Goal: Leave review/rating

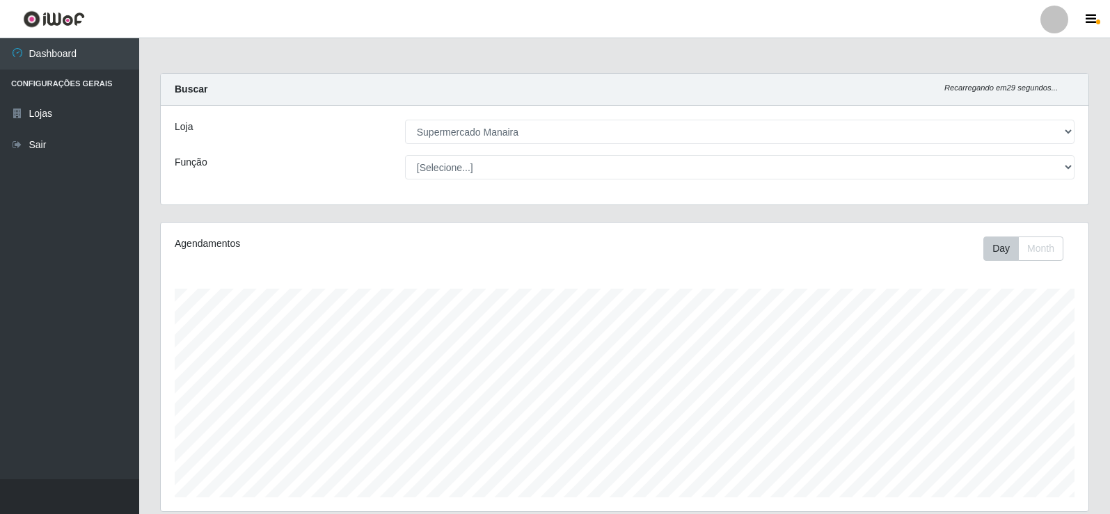
select select "443"
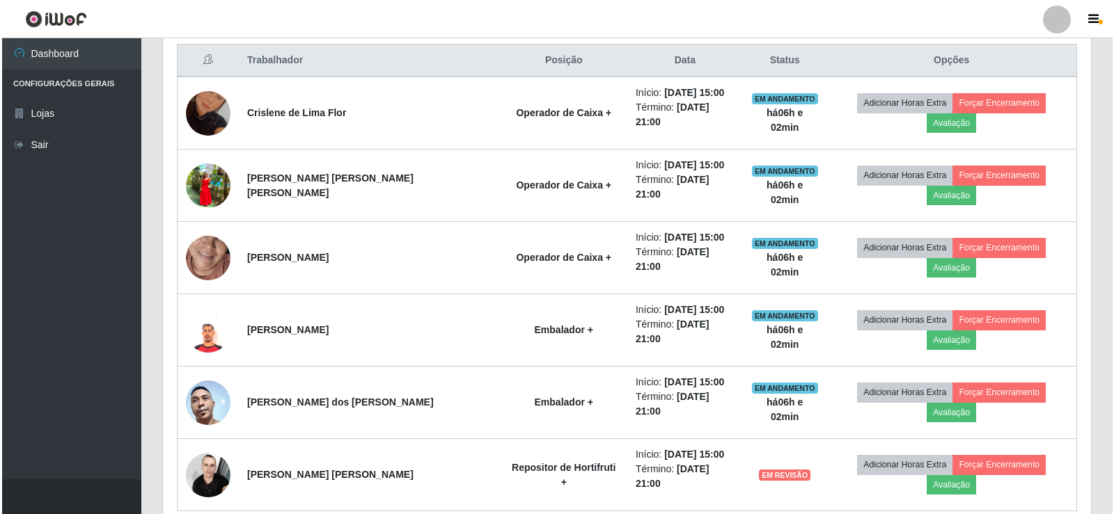
scroll to position [534, 0]
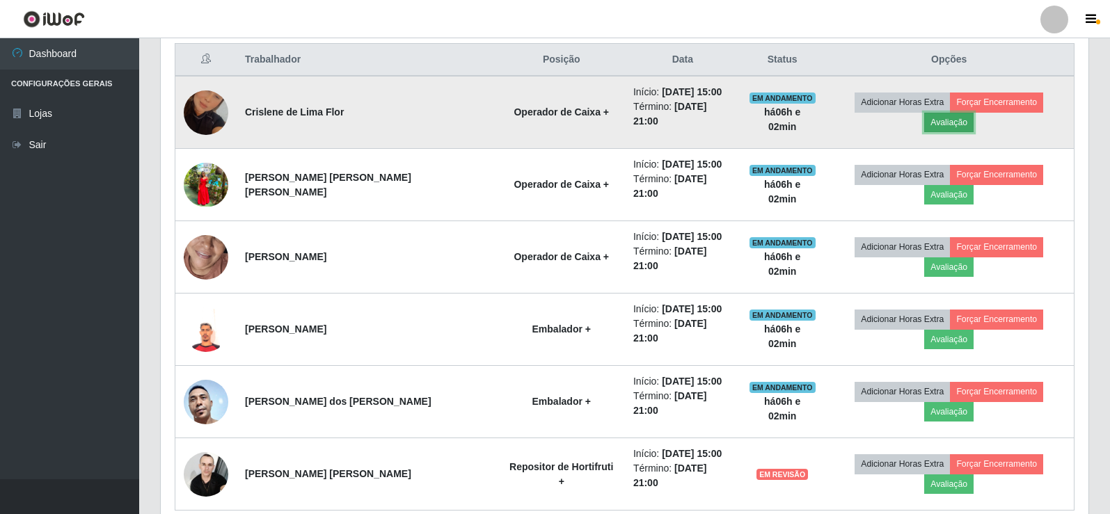
click at [974, 113] on button "Avaliação" at bounding box center [949, 122] width 49 height 19
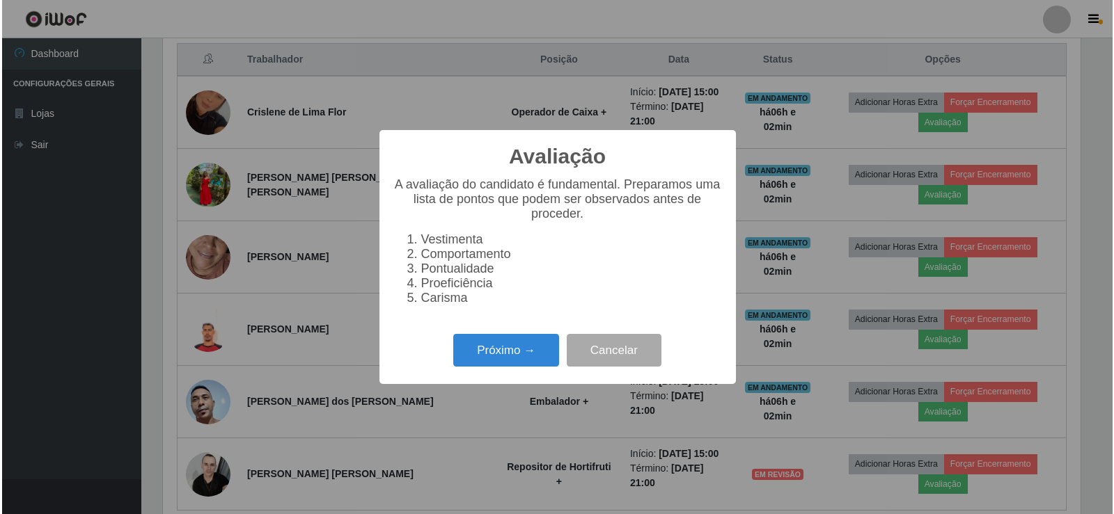
scroll to position [289, 921]
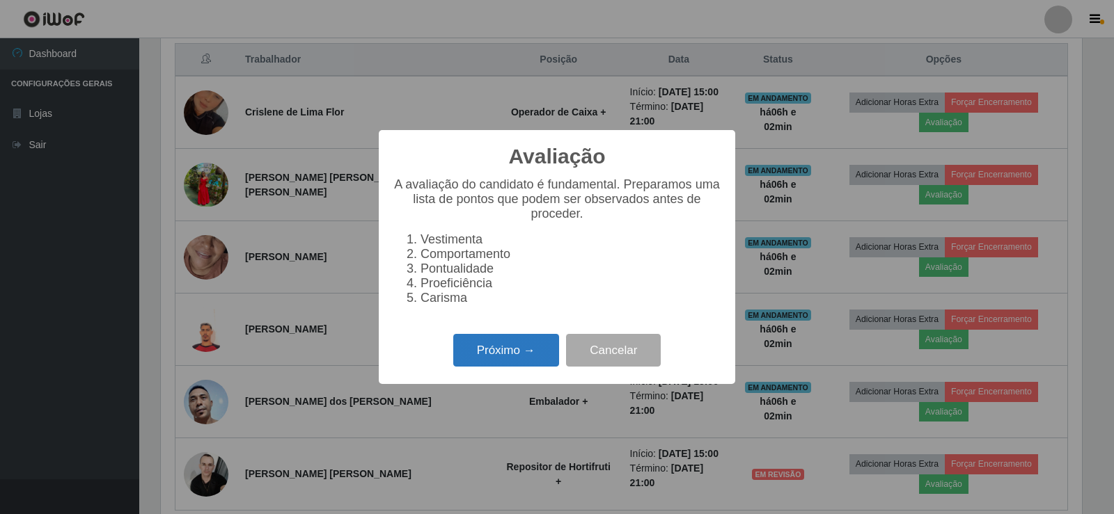
click at [508, 351] on button "Próximo →" at bounding box center [506, 350] width 106 height 33
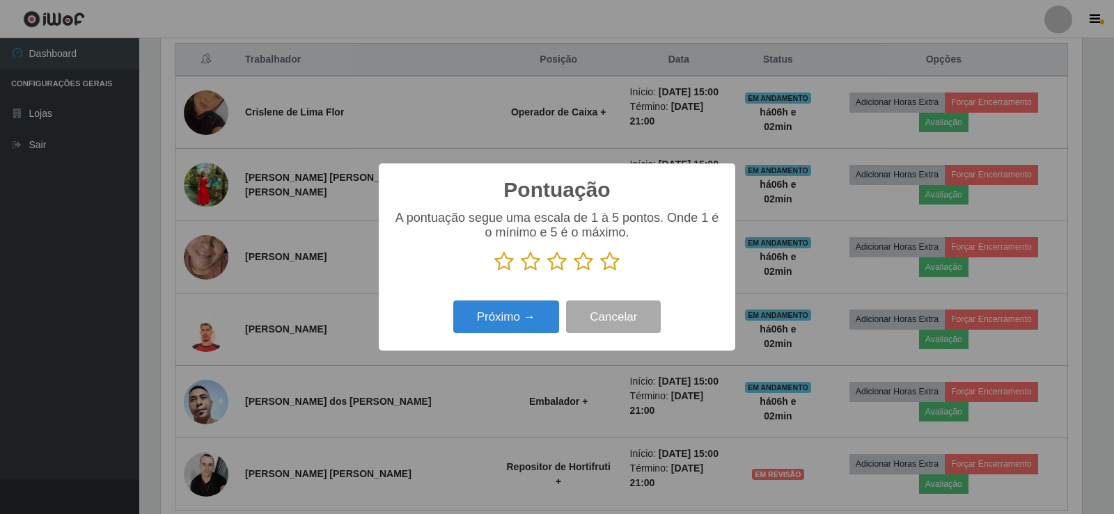
scroll to position [695903, 695271]
click at [605, 264] on icon at bounding box center [609, 261] width 19 height 21
click at [600, 272] on input "radio" at bounding box center [600, 272] width 0 height 0
click at [606, 264] on icon at bounding box center [609, 261] width 19 height 21
click at [600, 272] on input "radio" at bounding box center [600, 272] width 0 height 0
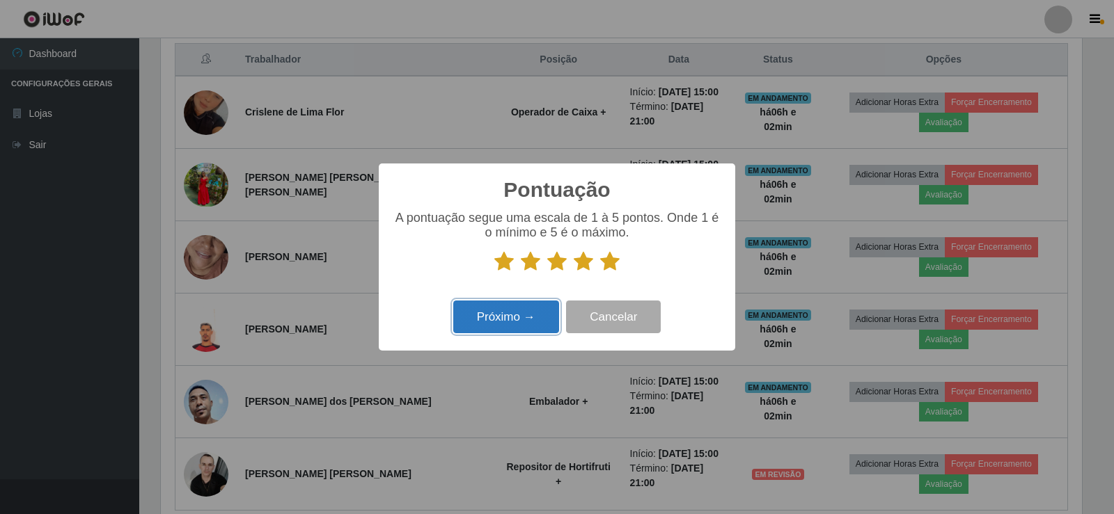
click at [529, 303] on button "Próximo →" at bounding box center [506, 317] width 106 height 33
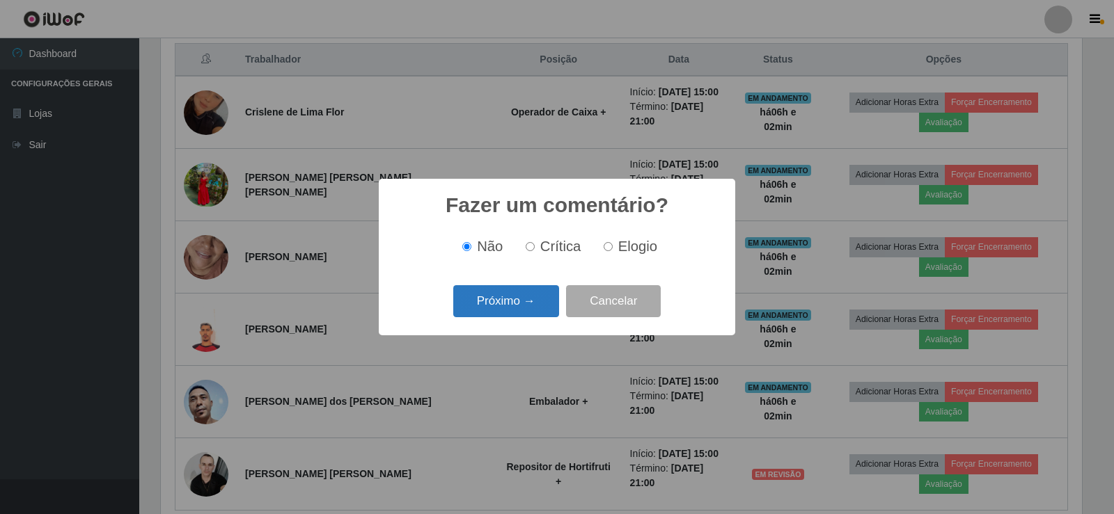
click at [512, 298] on button "Próximo →" at bounding box center [506, 301] width 106 height 33
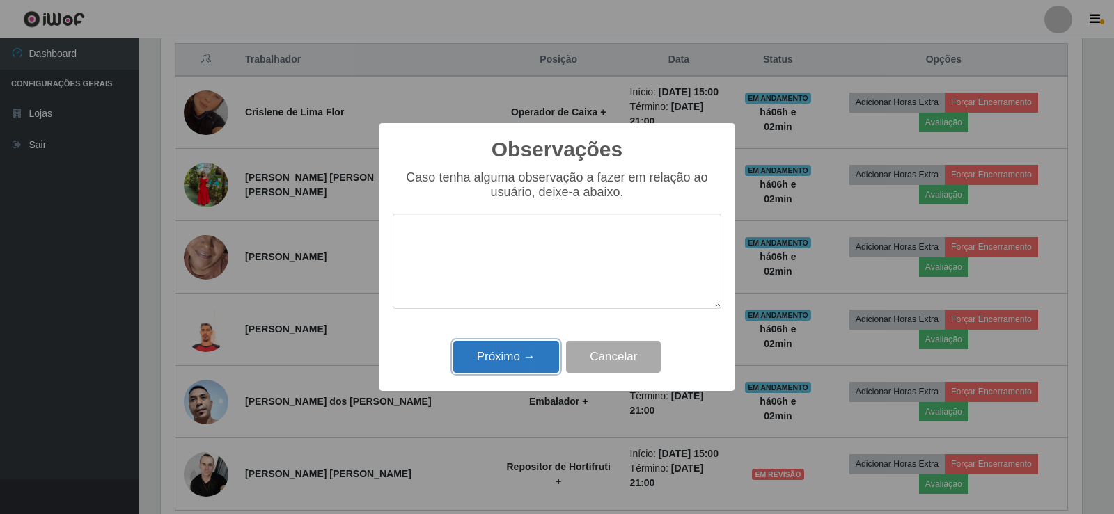
click at [498, 352] on button "Próximo →" at bounding box center [506, 357] width 106 height 33
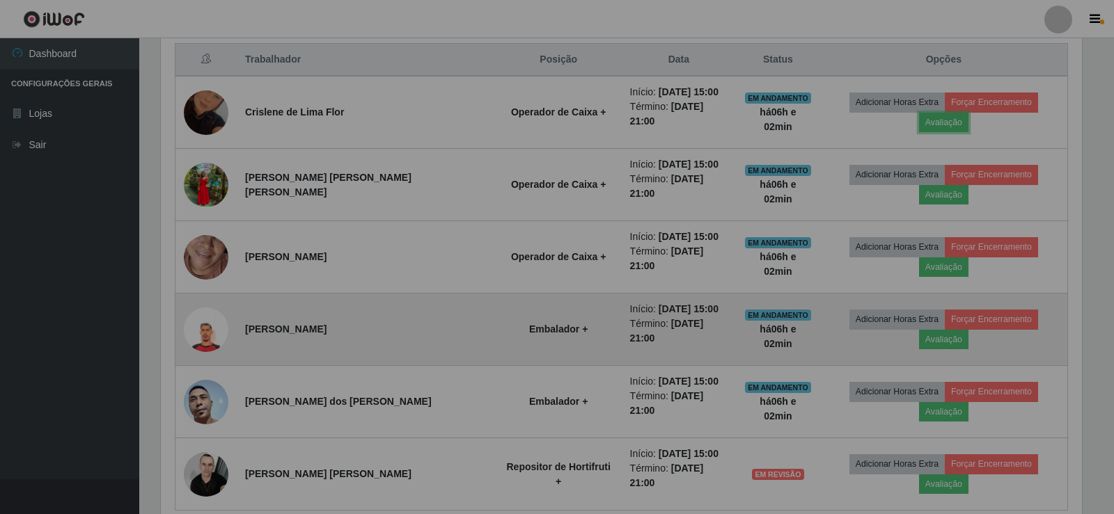
scroll to position [289, 928]
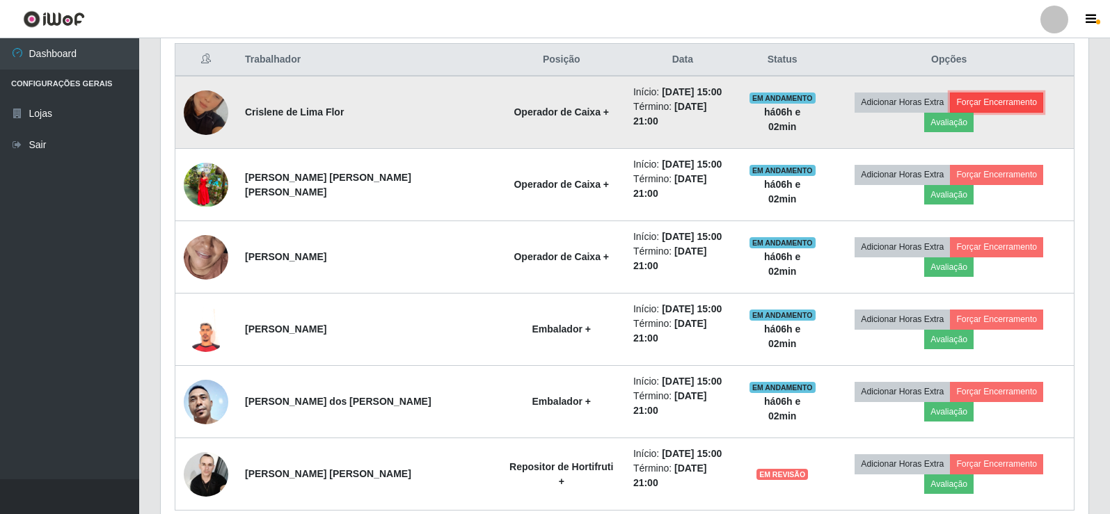
click at [961, 103] on button "Forçar Encerramento" at bounding box center [996, 102] width 93 height 19
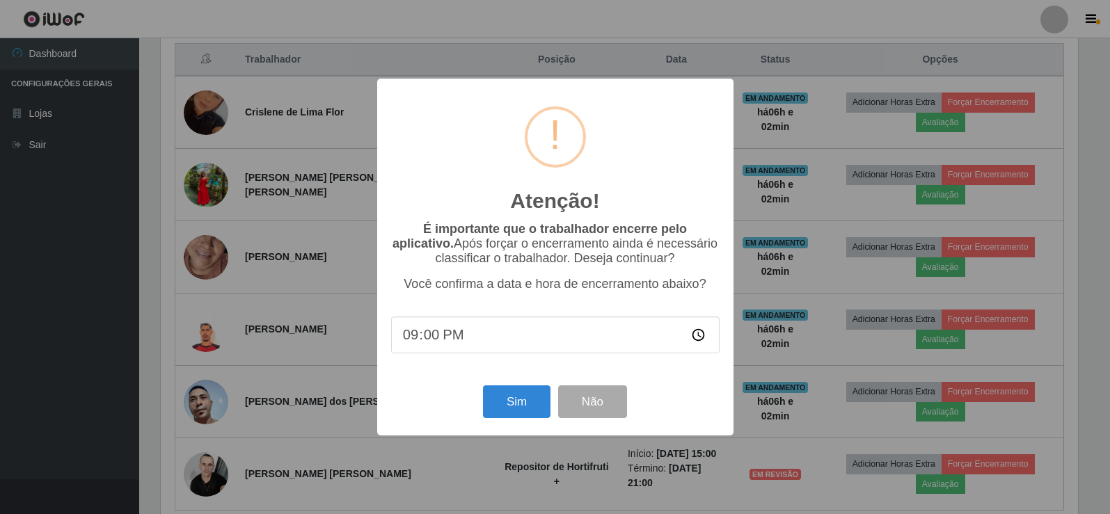
scroll to position [289, 921]
click at [538, 394] on button "Sim" at bounding box center [519, 402] width 68 height 33
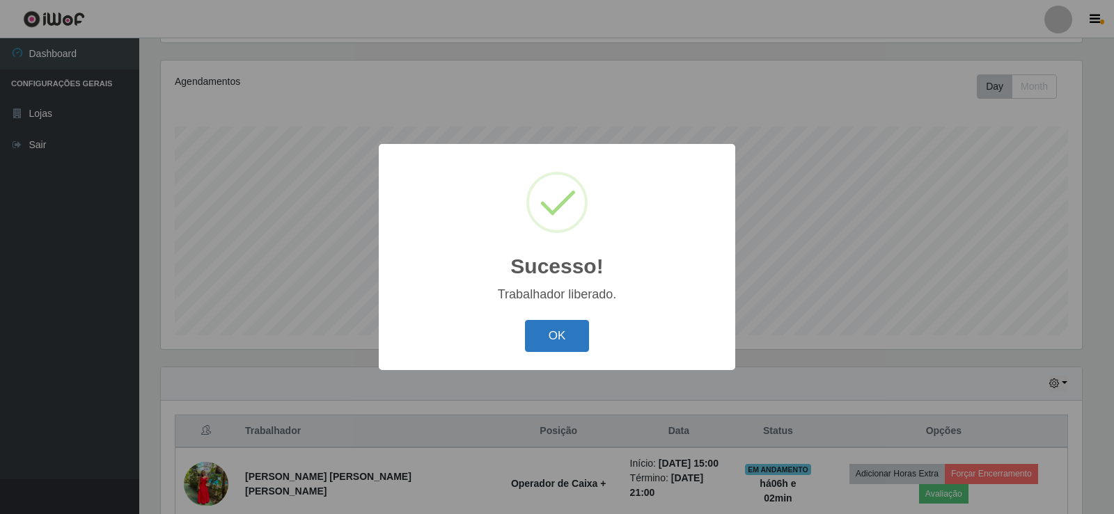
click at [566, 330] on button "OK" at bounding box center [557, 336] width 65 height 33
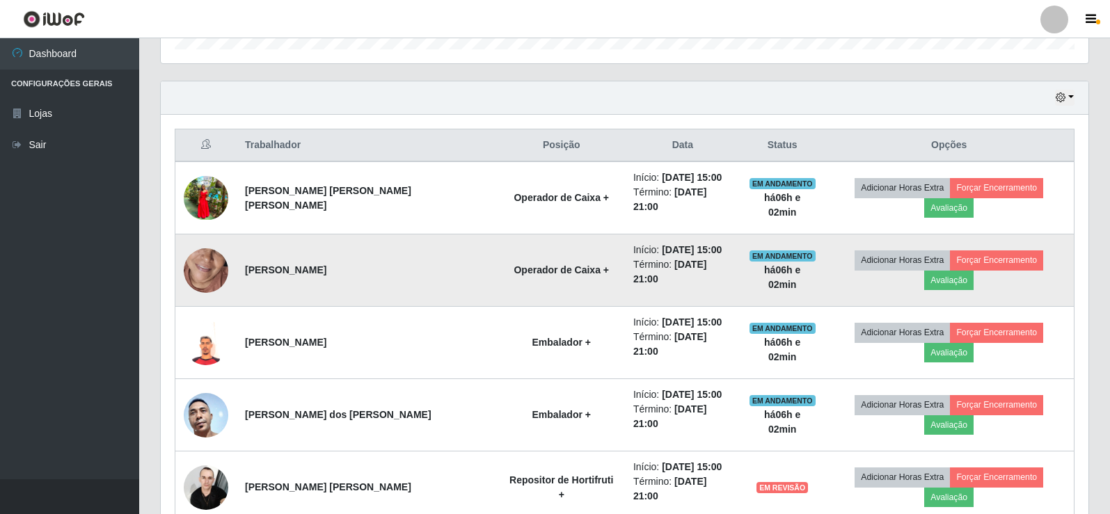
scroll to position [472, 0]
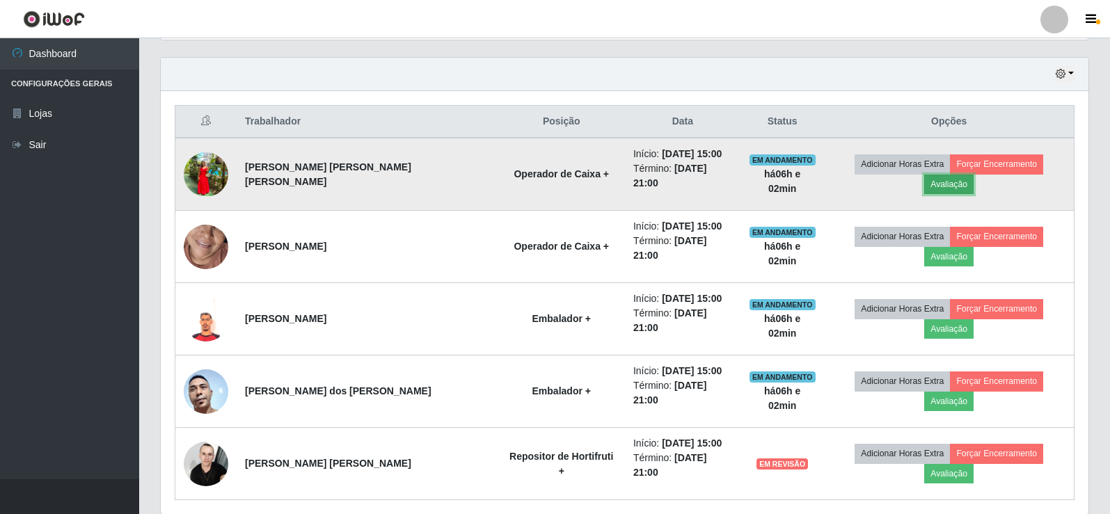
click at [974, 175] on button "Avaliação" at bounding box center [949, 184] width 49 height 19
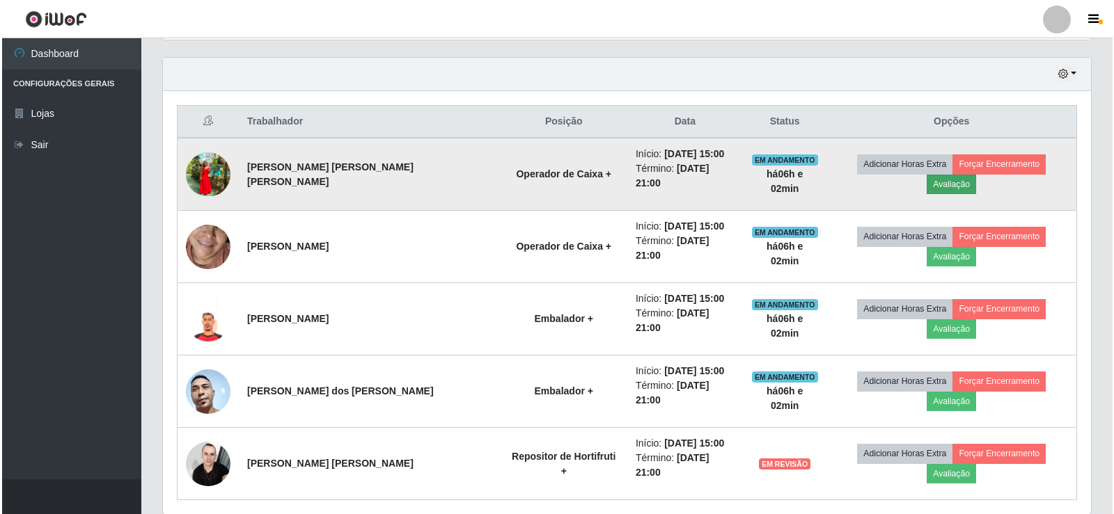
scroll to position [289, 921]
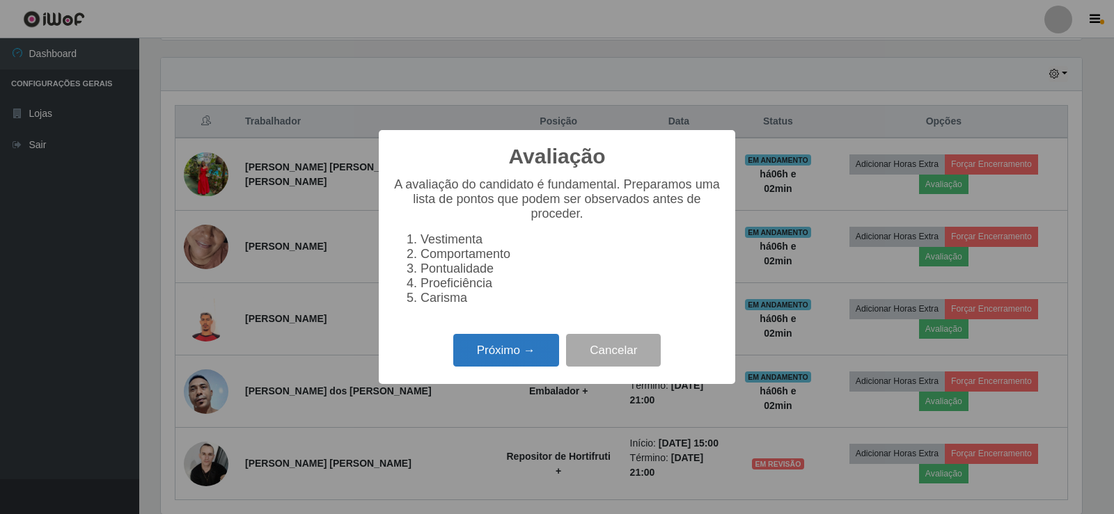
click at [507, 351] on button "Próximo →" at bounding box center [506, 350] width 106 height 33
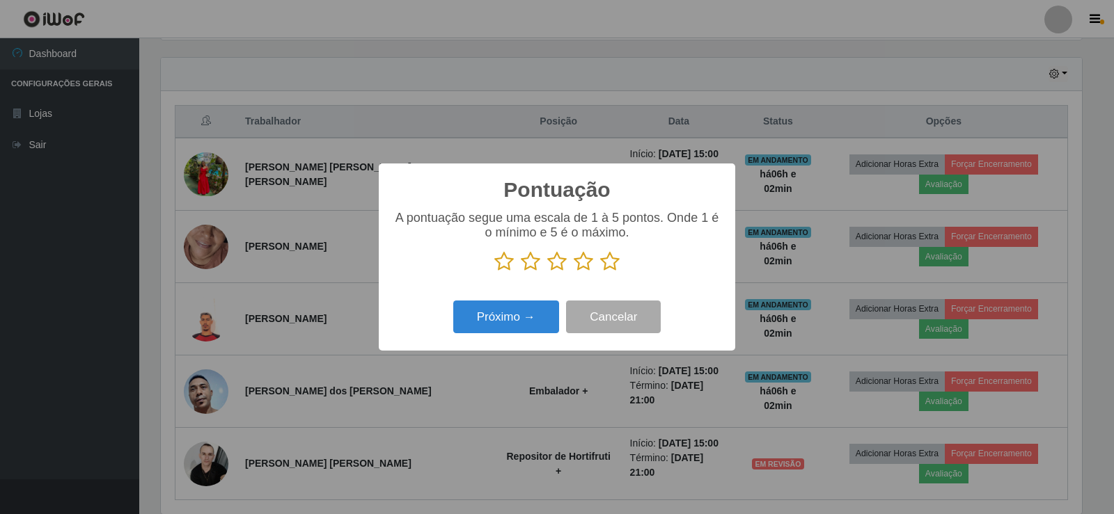
click at [604, 261] on icon at bounding box center [609, 261] width 19 height 21
click at [600, 272] on input "radio" at bounding box center [600, 272] width 0 height 0
click at [519, 318] on button "Próximo →" at bounding box center [506, 317] width 106 height 33
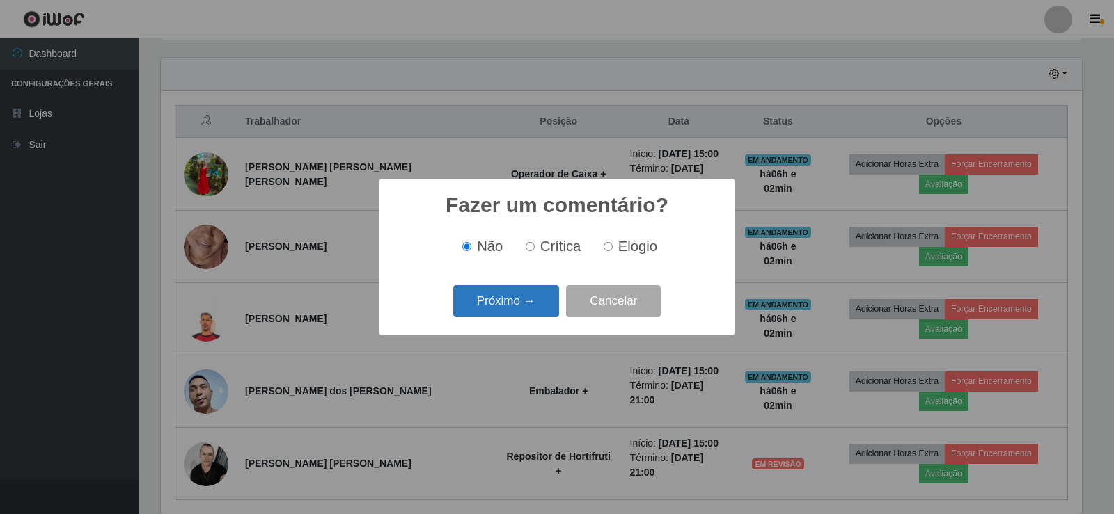
click at [512, 302] on button "Próximo →" at bounding box center [506, 301] width 106 height 33
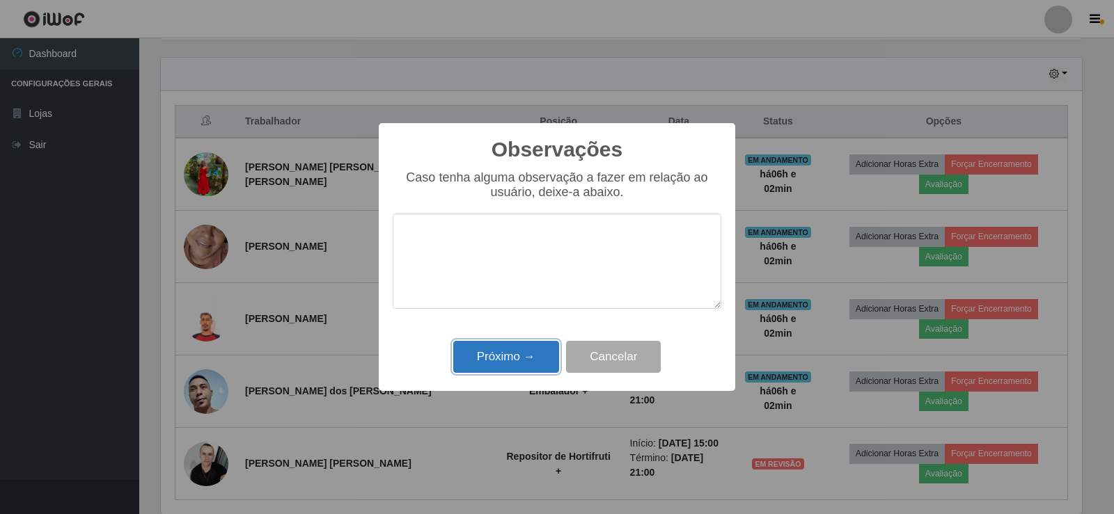
click at [494, 354] on button "Próximo →" at bounding box center [506, 357] width 106 height 33
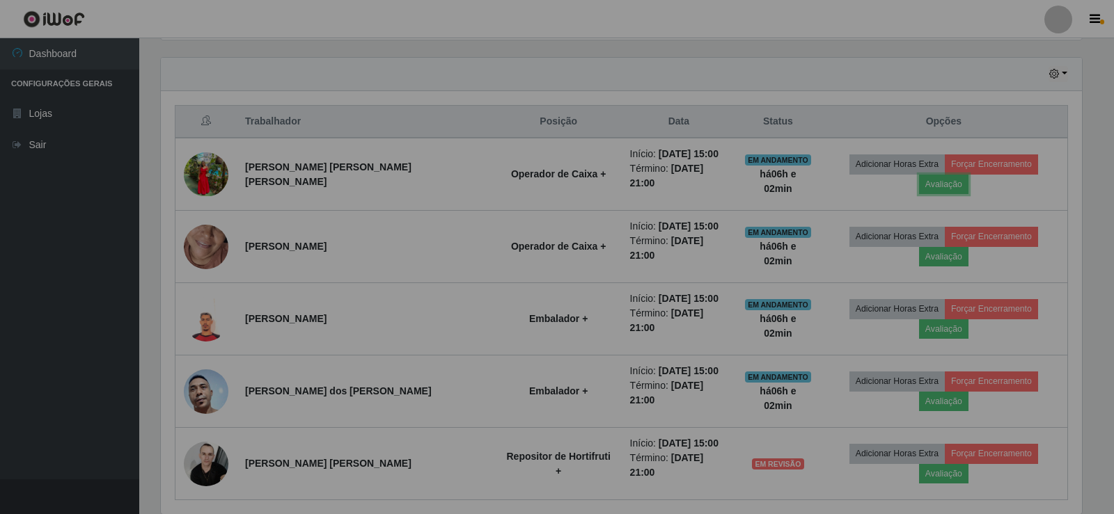
scroll to position [289, 928]
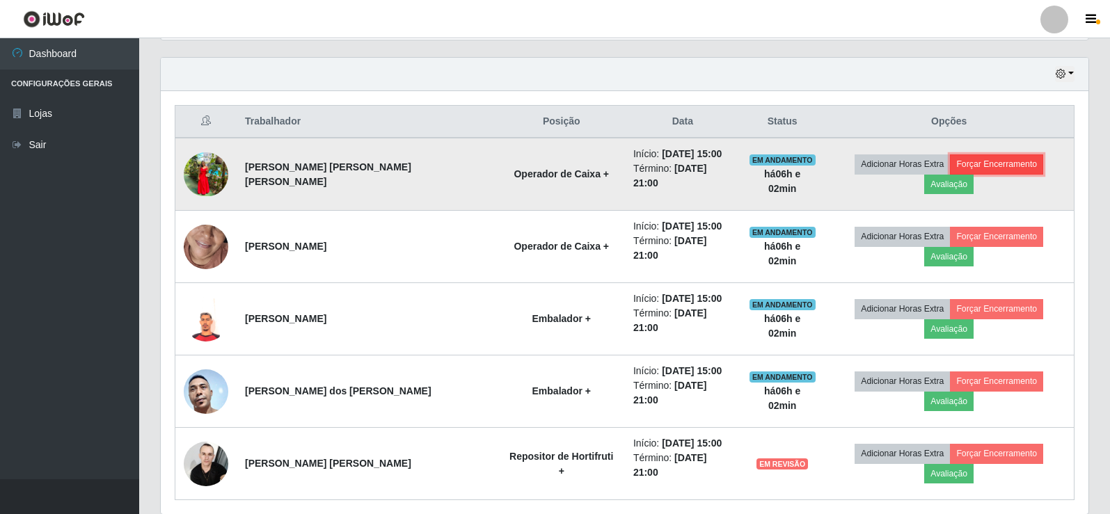
click at [950, 169] on button "Forçar Encerramento" at bounding box center [996, 164] width 93 height 19
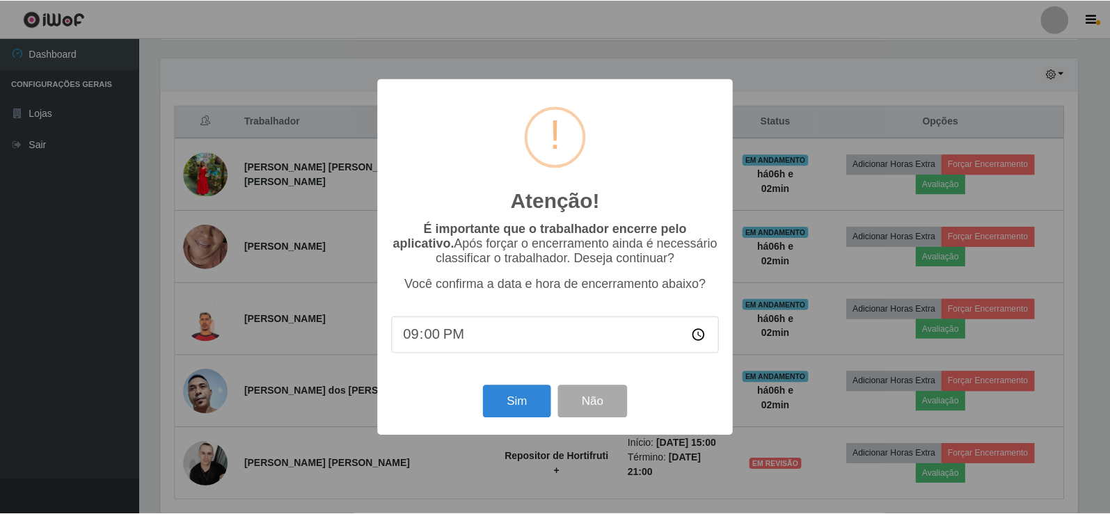
scroll to position [289, 921]
click at [515, 404] on button "Sim" at bounding box center [519, 402] width 68 height 33
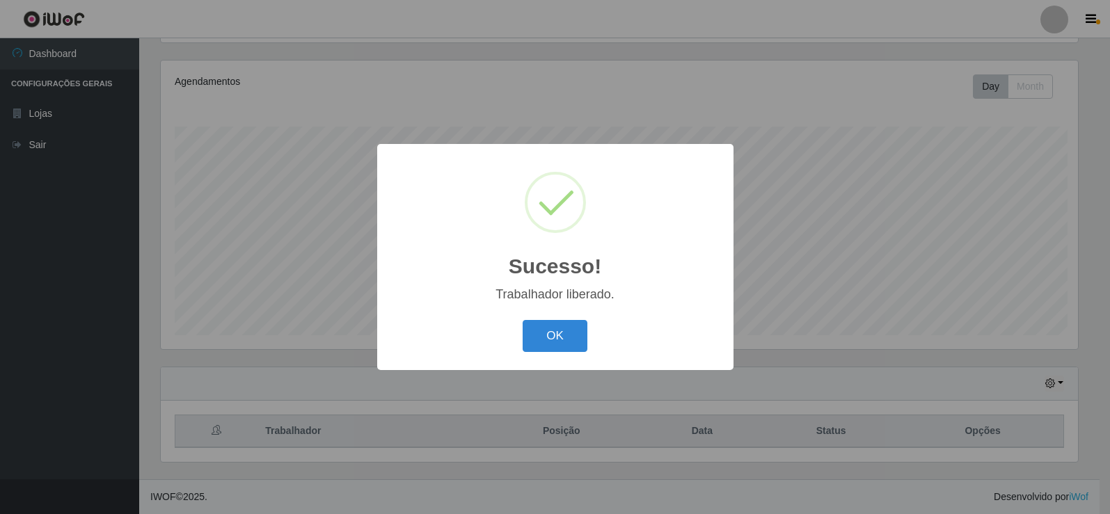
scroll to position [0, 0]
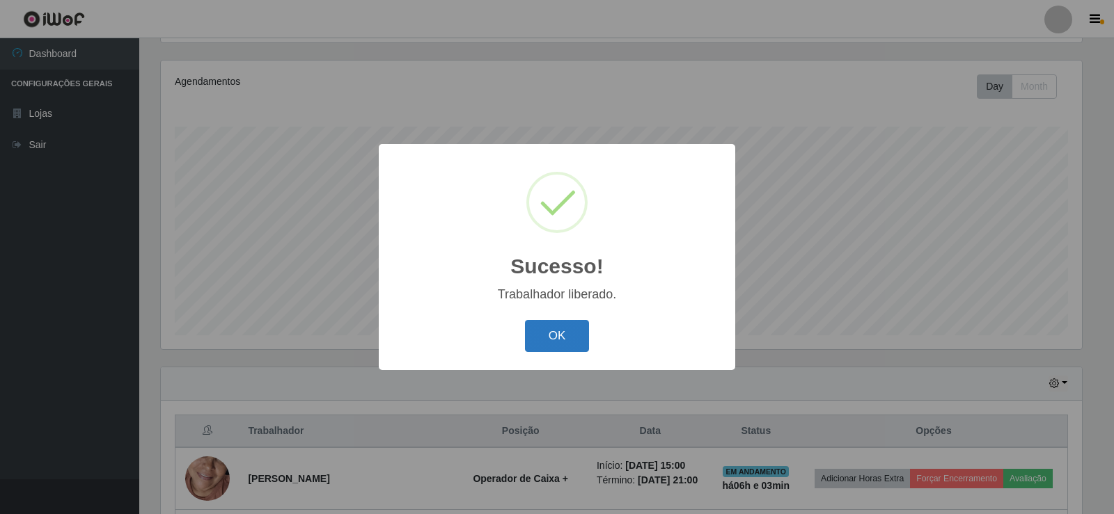
click at [545, 336] on button "OK" at bounding box center [557, 336] width 65 height 33
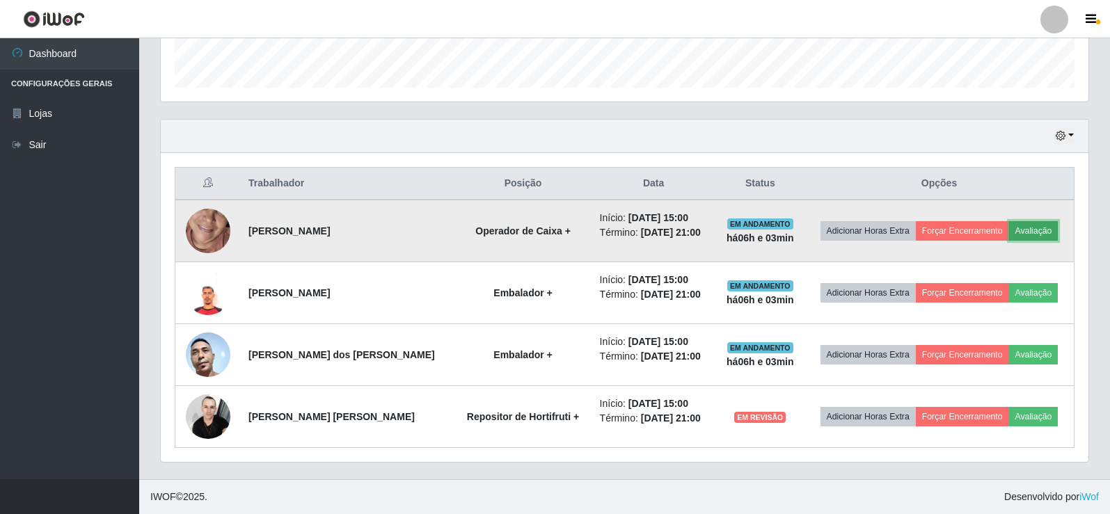
click at [1016, 225] on button "Avaliação" at bounding box center [1033, 230] width 49 height 19
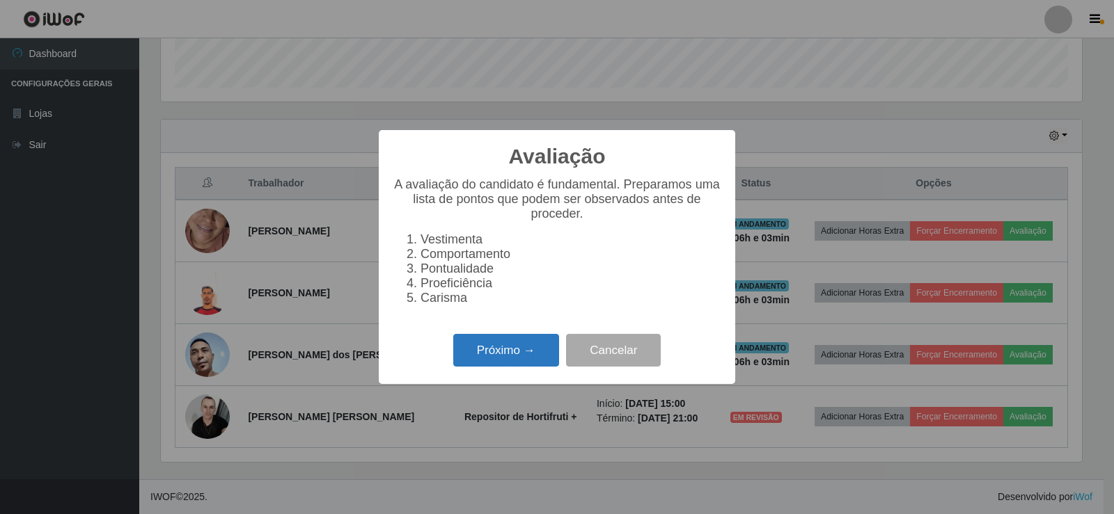
click at [492, 358] on button "Próximo →" at bounding box center [506, 350] width 106 height 33
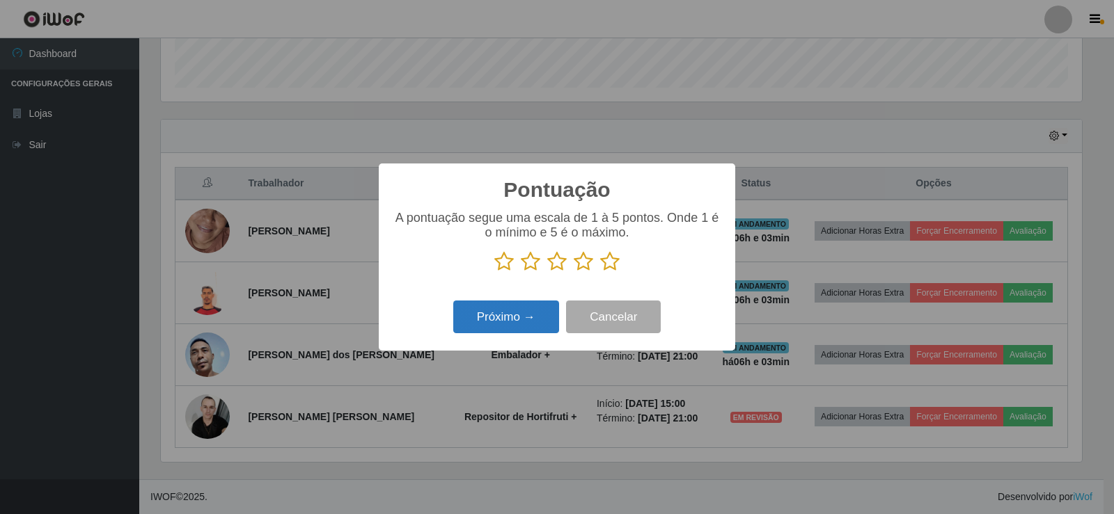
drag, startPoint x: 608, startPoint y: 262, endPoint x: 542, endPoint y: 307, distance: 80.3
click at [608, 264] on icon at bounding box center [609, 261] width 19 height 21
click at [600, 272] on input "radio" at bounding box center [600, 272] width 0 height 0
click at [527, 315] on button "Próximo →" at bounding box center [506, 317] width 106 height 33
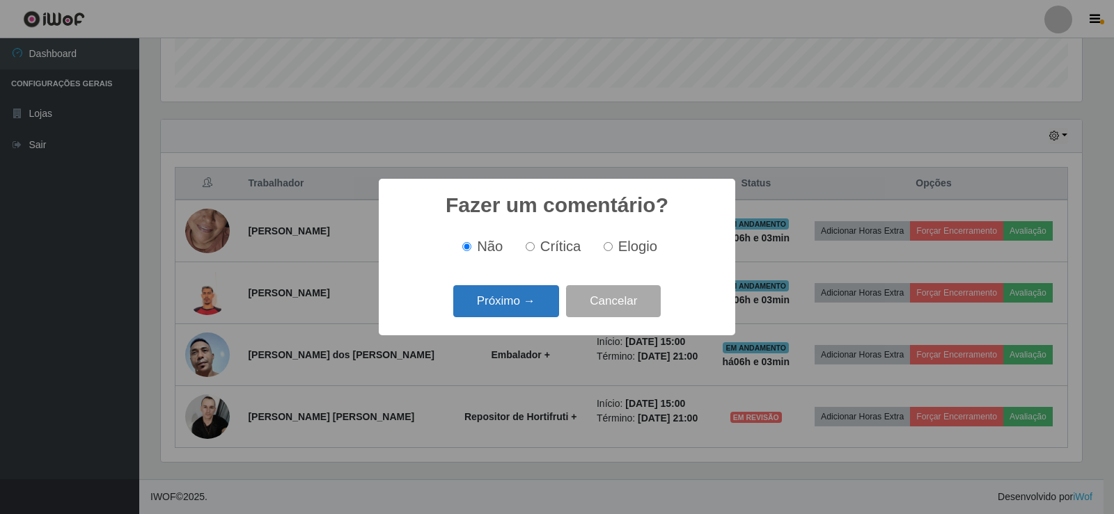
click at [533, 299] on button "Próximo →" at bounding box center [506, 301] width 106 height 33
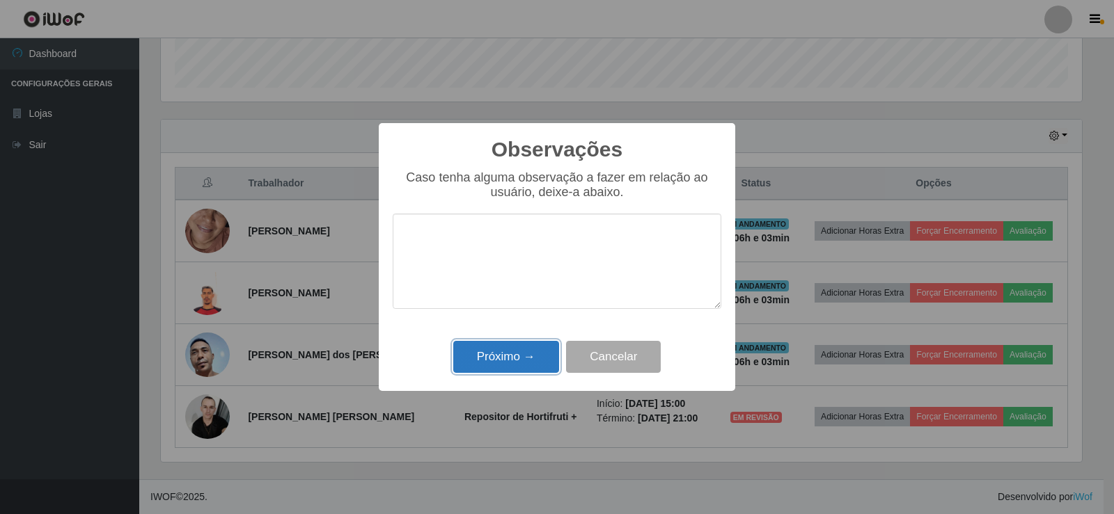
click at [499, 349] on button "Próximo →" at bounding box center [506, 357] width 106 height 33
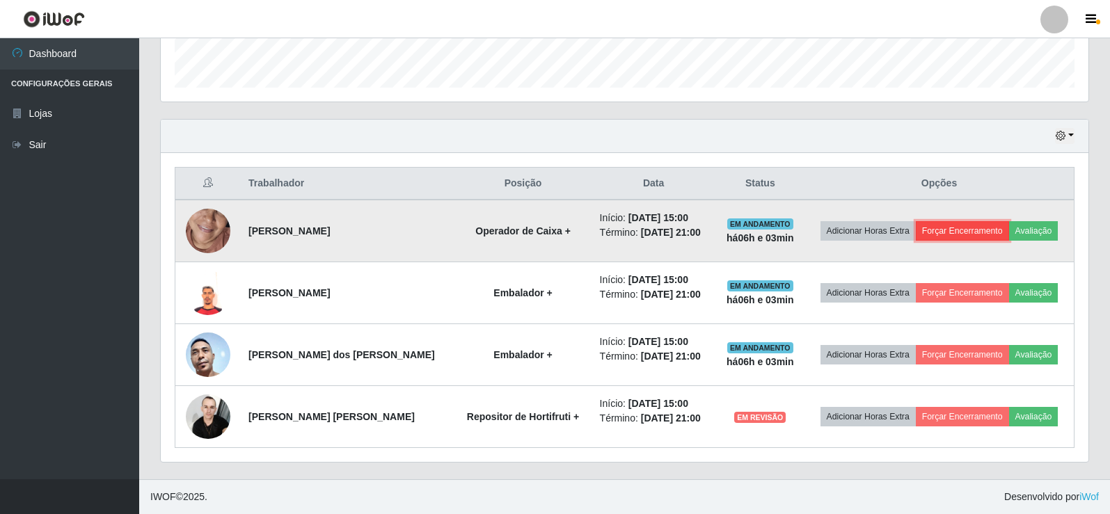
click at [924, 236] on button "Forçar Encerramento" at bounding box center [962, 230] width 93 height 19
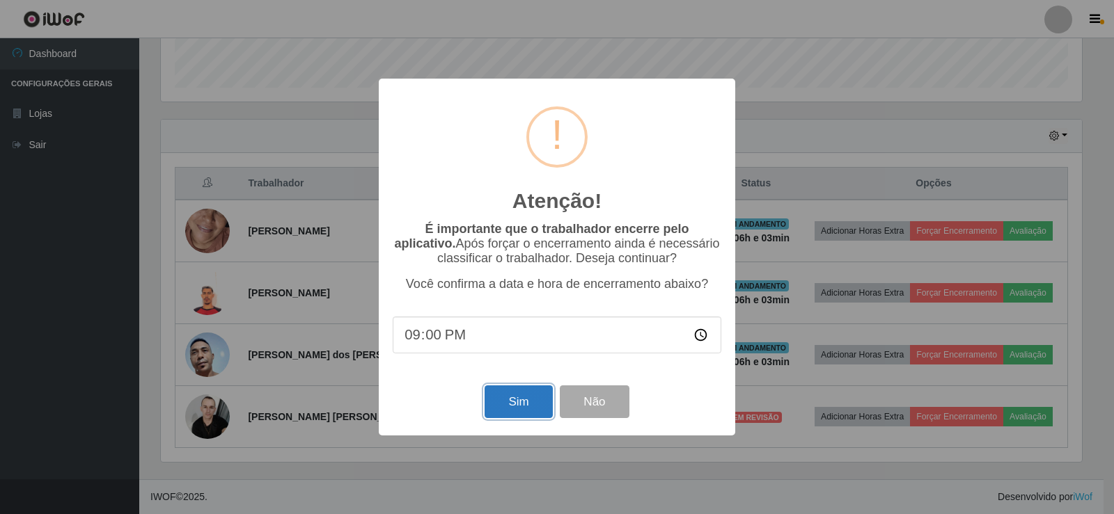
click at [533, 398] on button "Sim" at bounding box center [519, 402] width 68 height 33
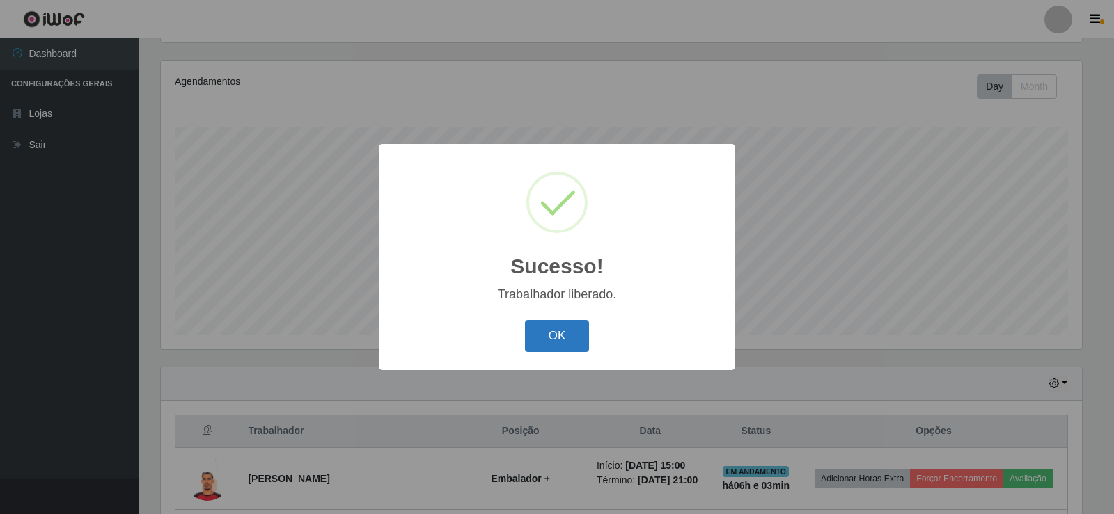
click at [569, 336] on button "OK" at bounding box center [557, 336] width 65 height 33
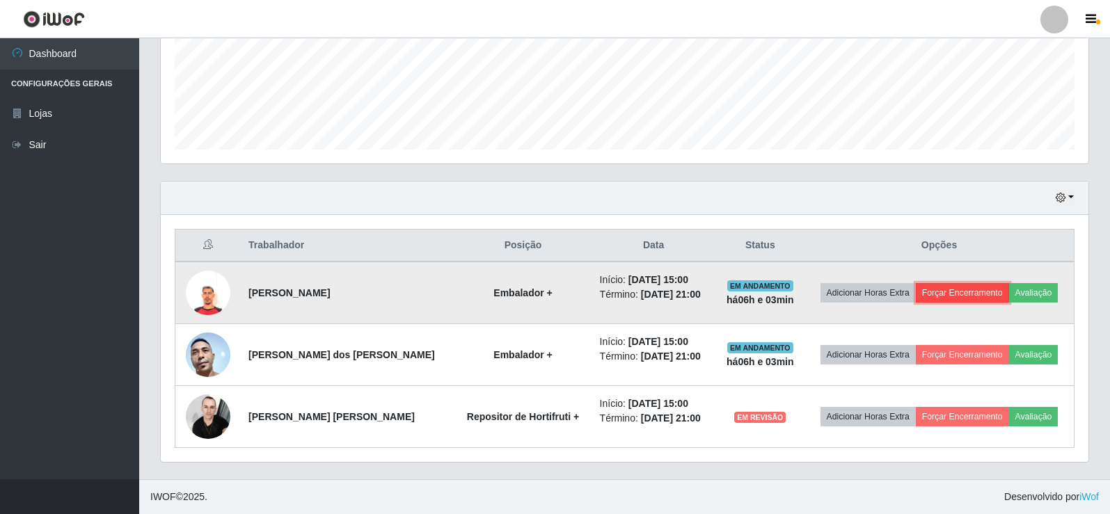
click at [946, 290] on button "Forçar Encerramento" at bounding box center [962, 292] width 93 height 19
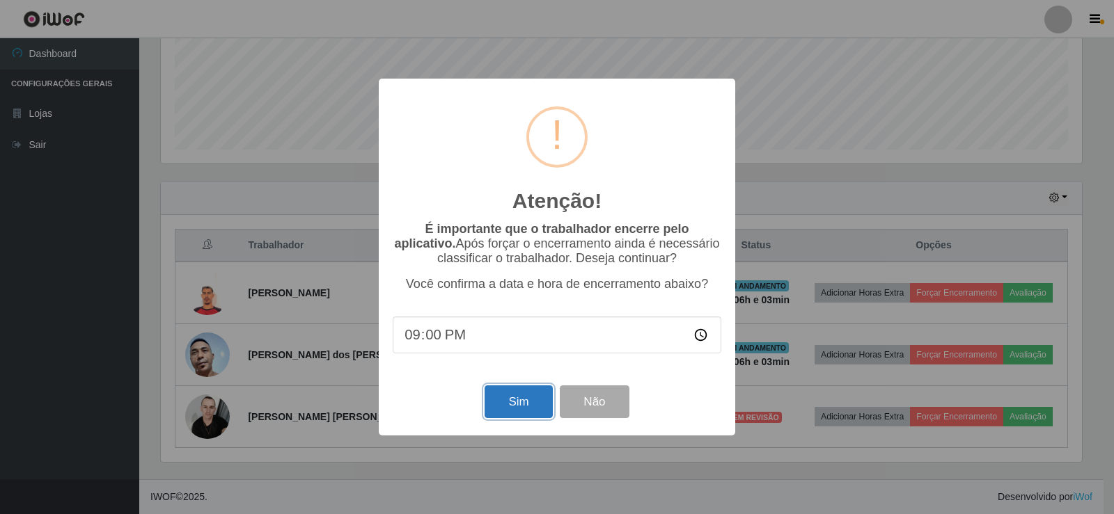
click at [537, 396] on button "Sim" at bounding box center [519, 402] width 68 height 33
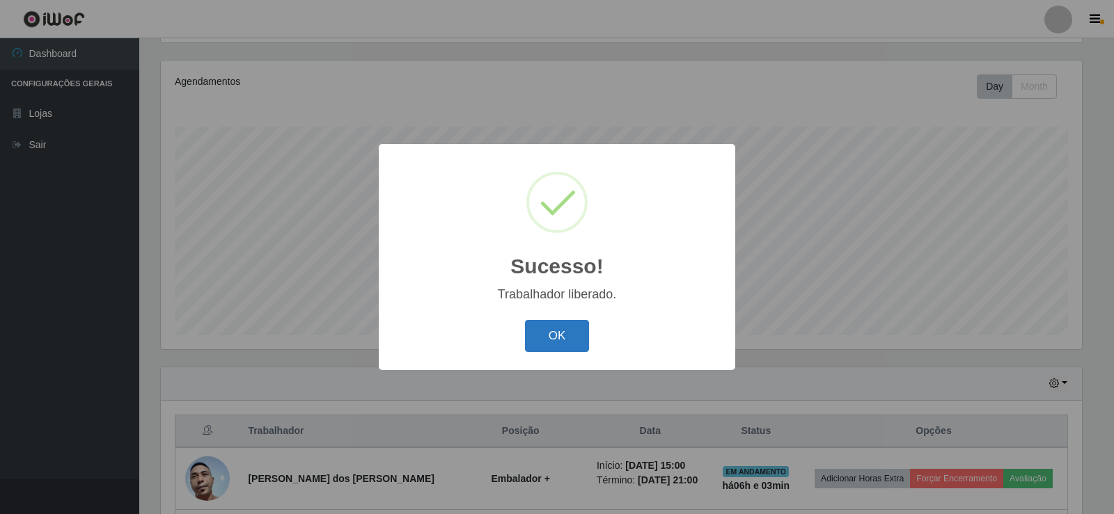
click at [565, 335] on button "OK" at bounding box center [557, 336] width 65 height 33
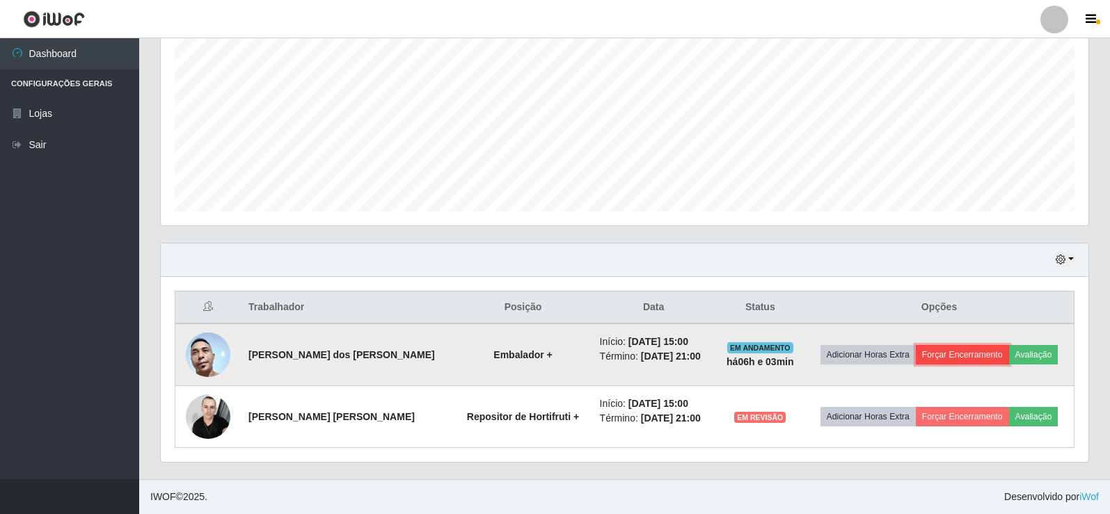
click at [928, 349] on button "Forçar Encerramento" at bounding box center [962, 354] width 93 height 19
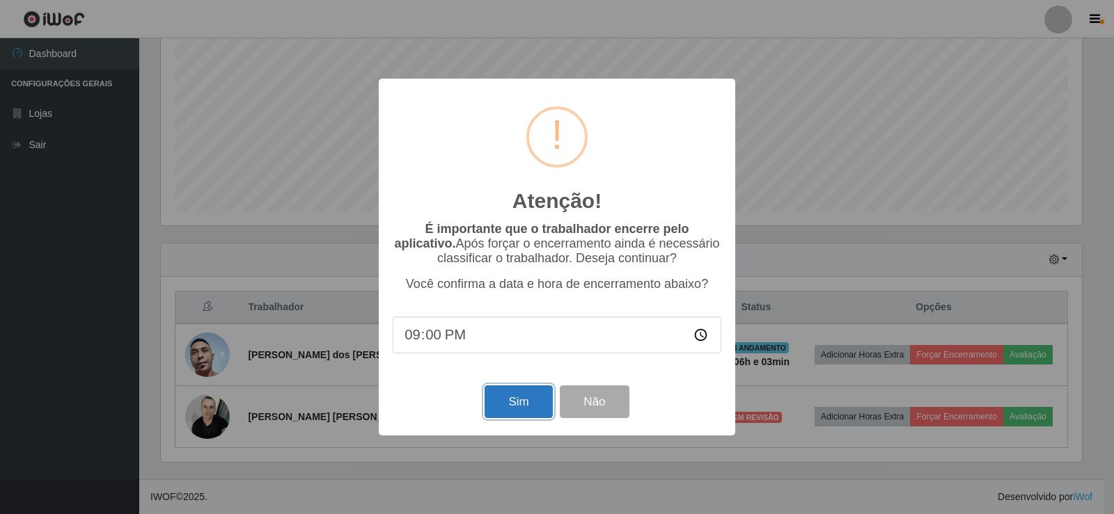
click at [507, 400] on button "Sim" at bounding box center [519, 402] width 68 height 33
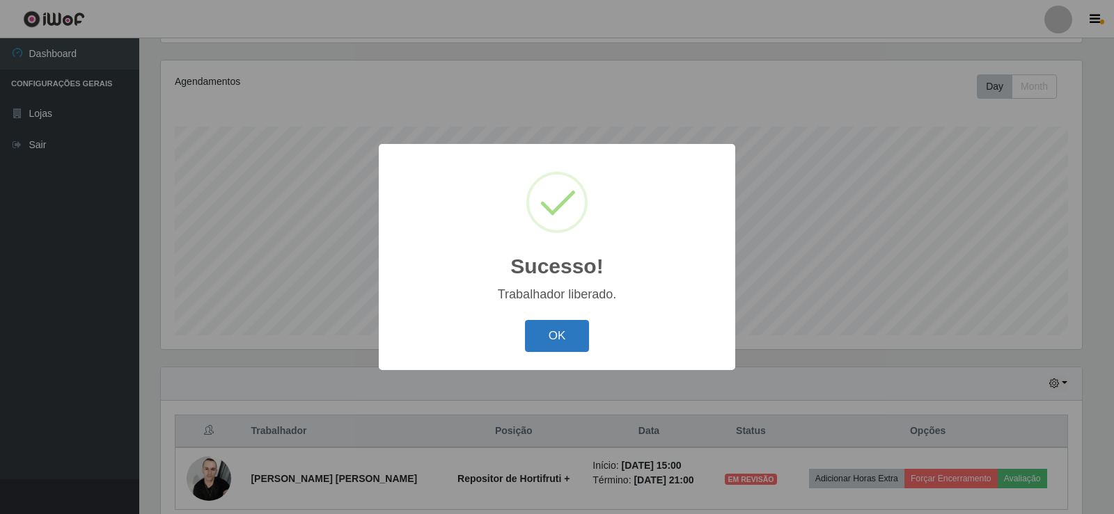
click at [566, 333] on button "OK" at bounding box center [557, 336] width 65 height 33
